Goal: Communication & Community: Answer question/provide support

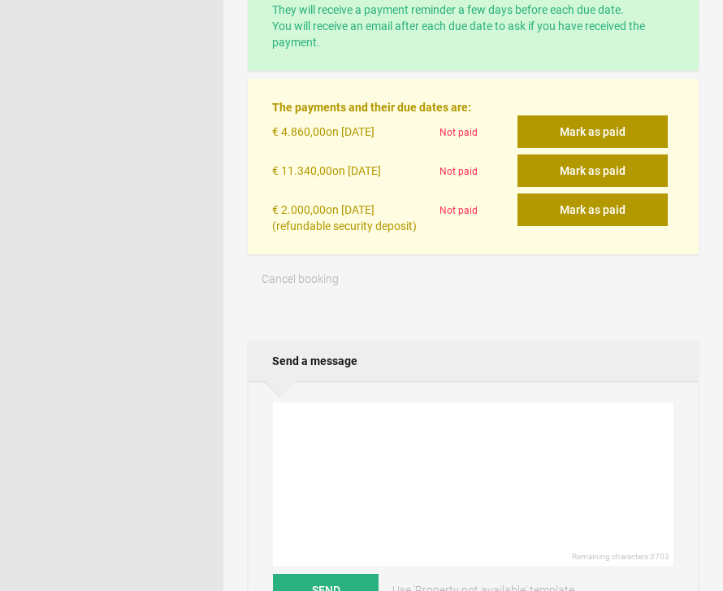
scroll to position [527, 0]
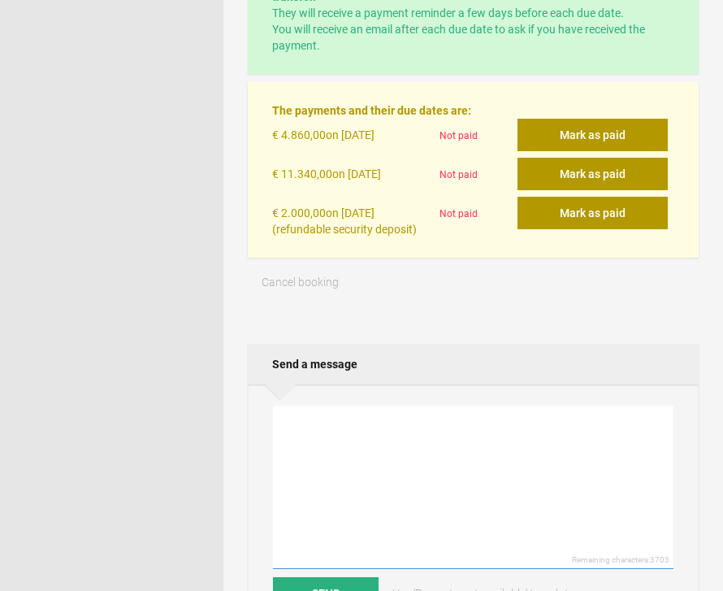
click at [330, 413] on textarea at bounding box center [473, 487] width 401 height 163
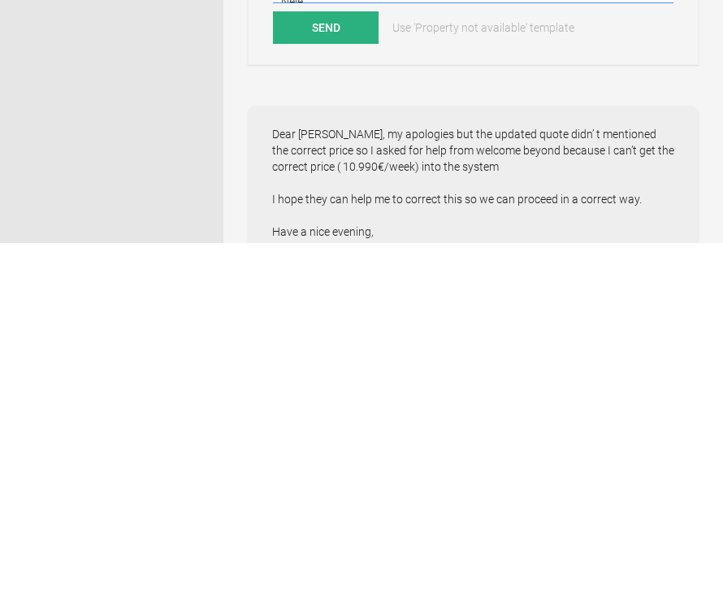
scroll to position [746, 0]
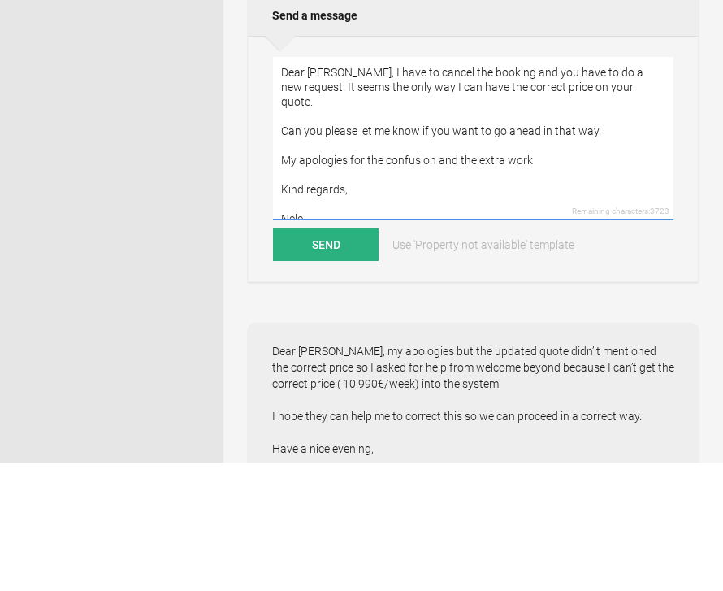
type textarea "Dear [PERSON_NAME], I have to cancel the booking and you have to do a new reque…"
click at [327, 358] on button "Send" at bounding box center [326, 374] width 106 height 33
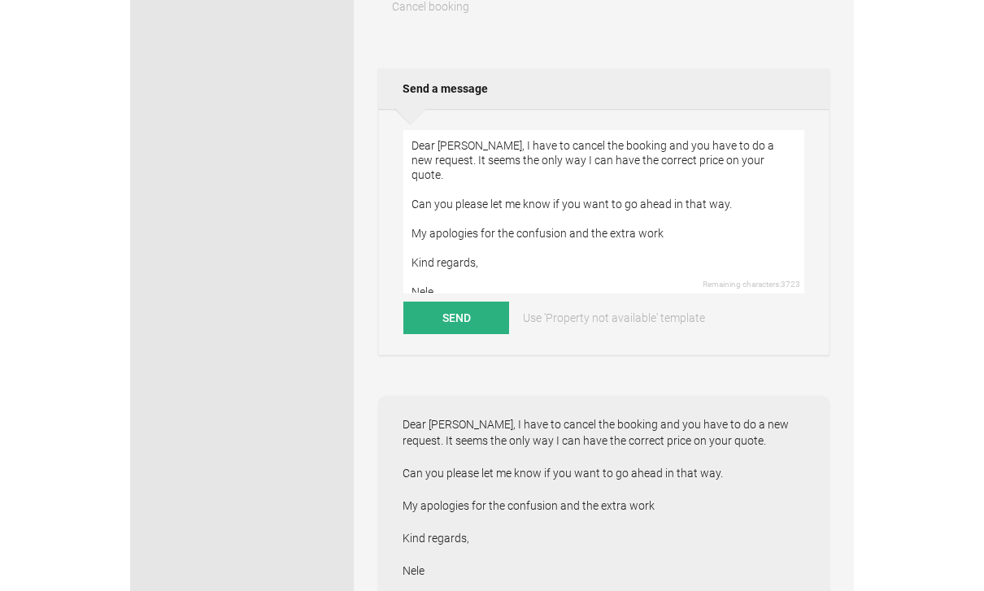
scroll to position [786, 0]
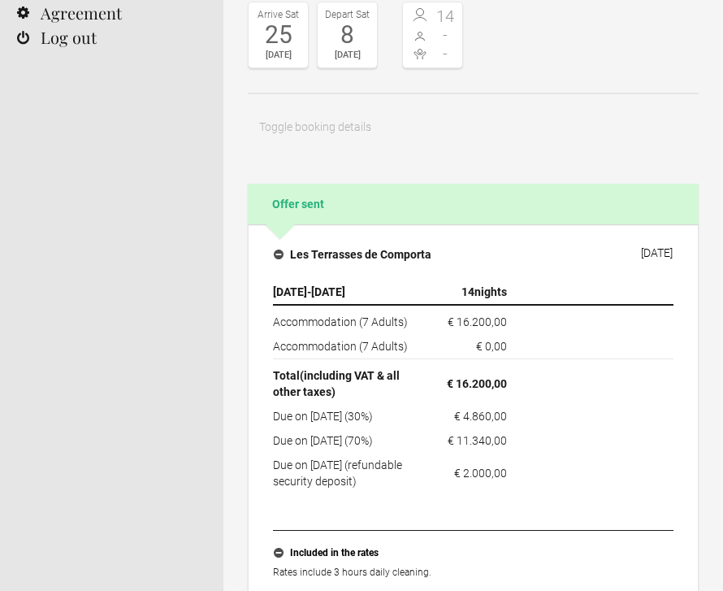
scroll to position [185, 0]
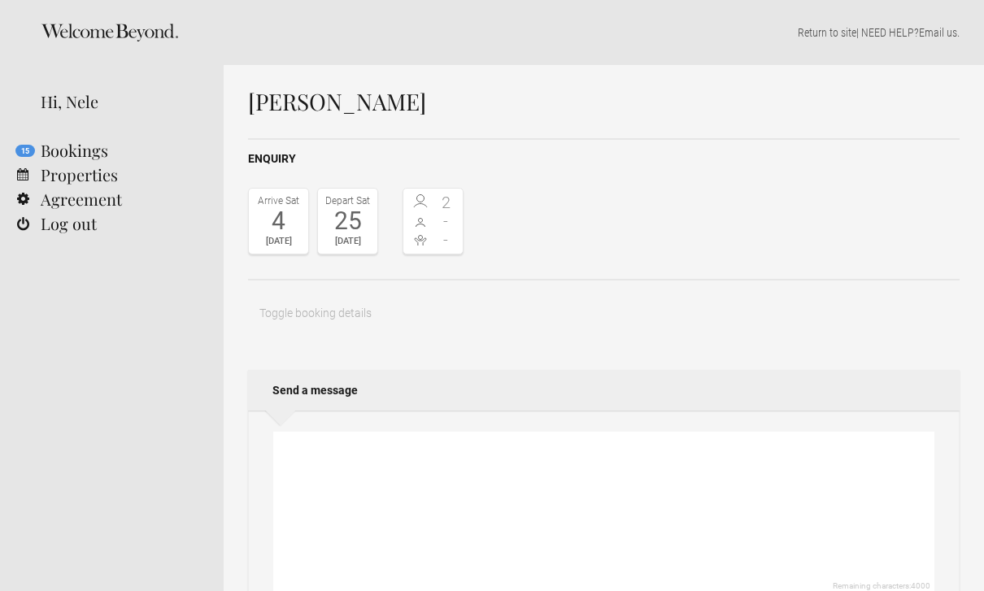
click at [72, 175] on link "Properties" at bounding box center [112, 175] width 224 height 24
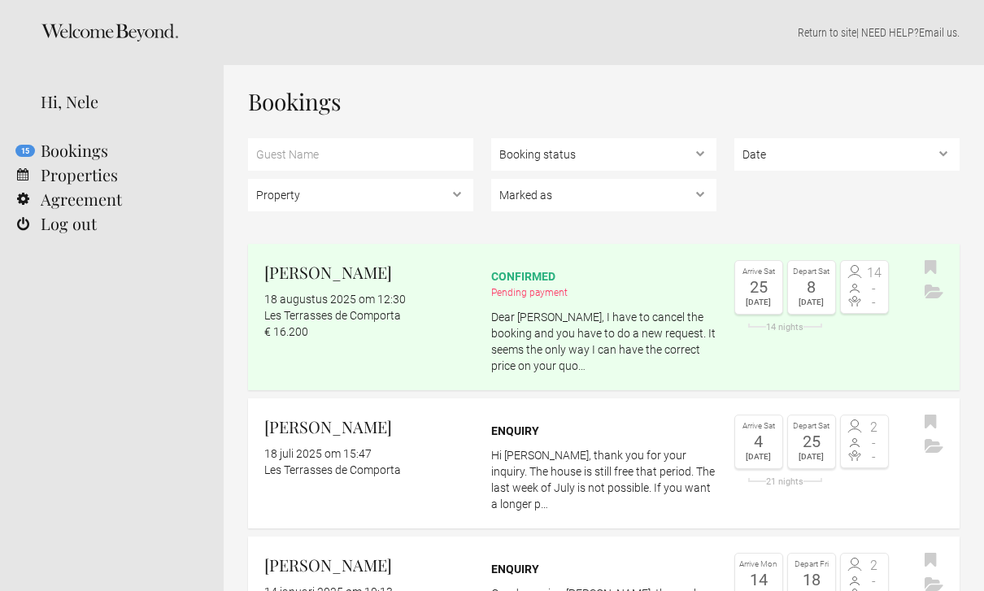
click at [826, 295] on div "[DATE]" at bounding box center [811, 302] width 39 height 15
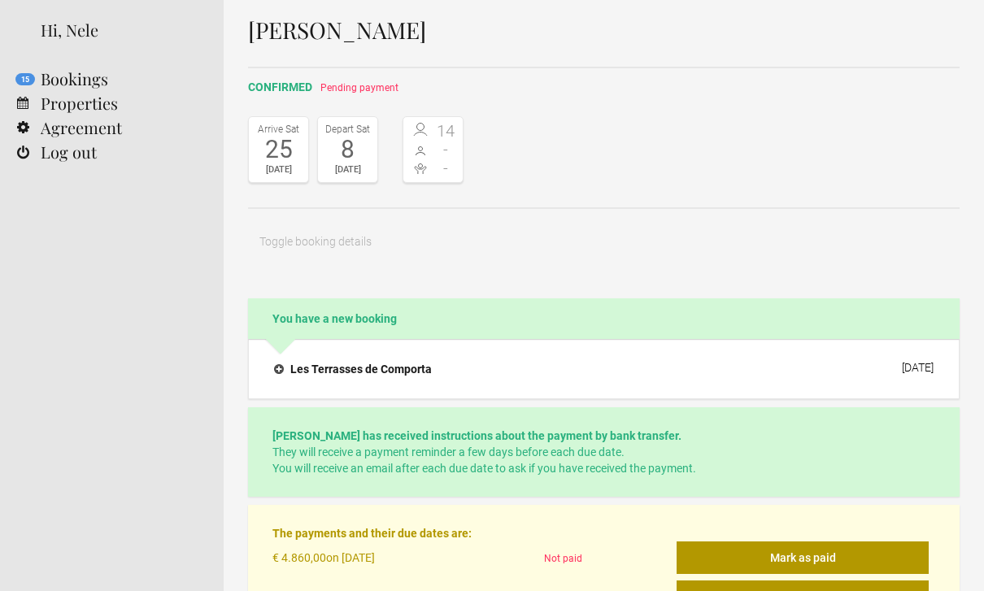
scroll to position [43, 0]
